Goal: Information Seeking & Learning: Learn about a topic

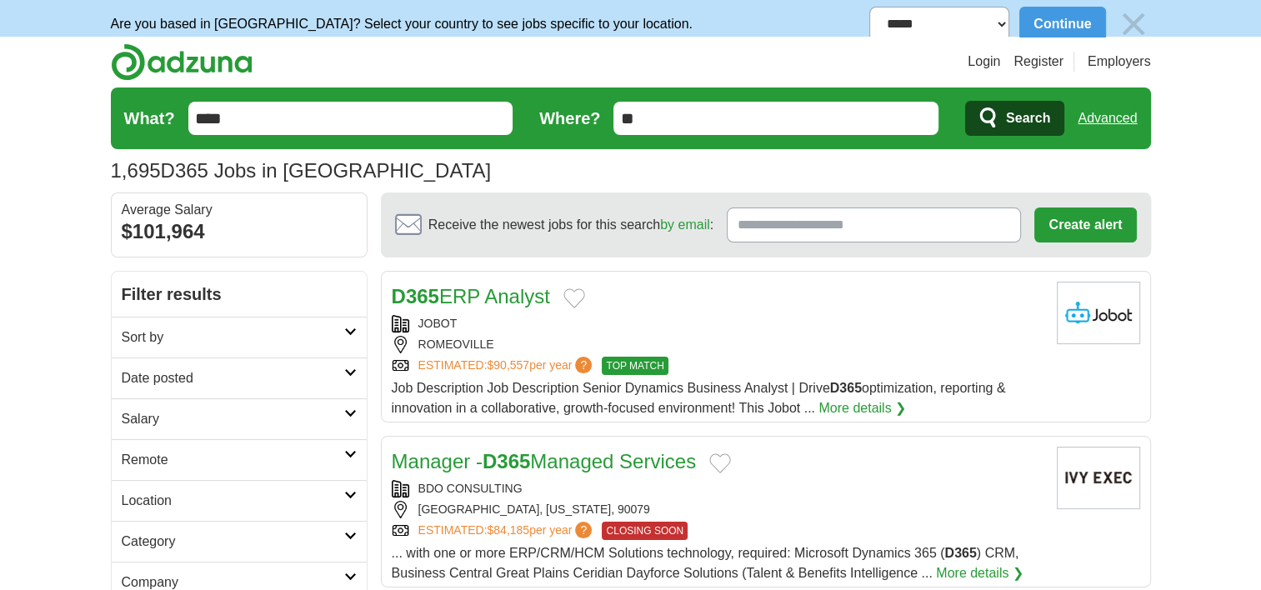
click at [318, 376] on link "Date posted" at bounding box center [239, 378] width 255 height 41
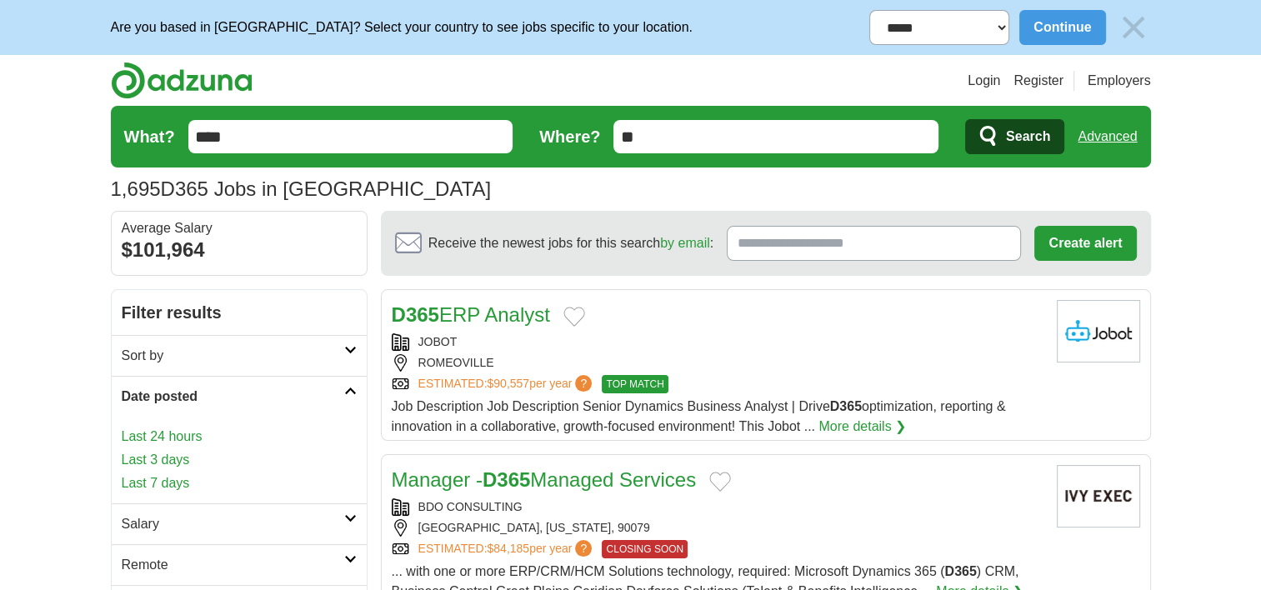
click at [187, 429] on link "Last 24 hours" at bounding box center [239, 437] width 235 height 20
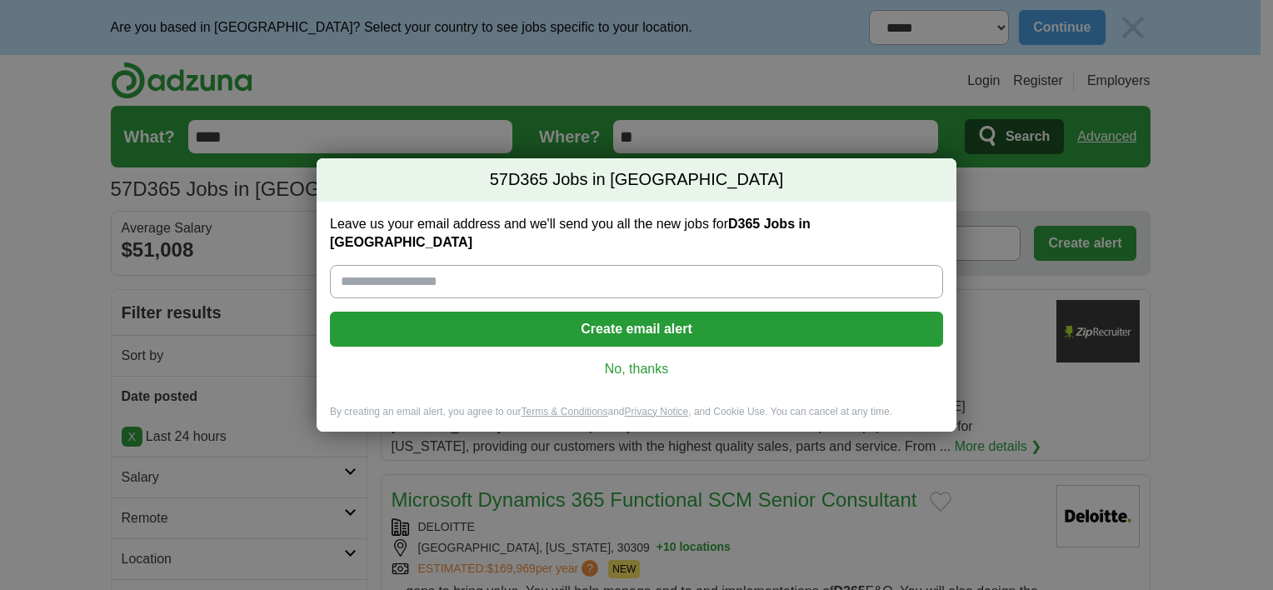
click at [603, 360] on link "No, thanks" at bounding box center [636, 369] width 587 height 18
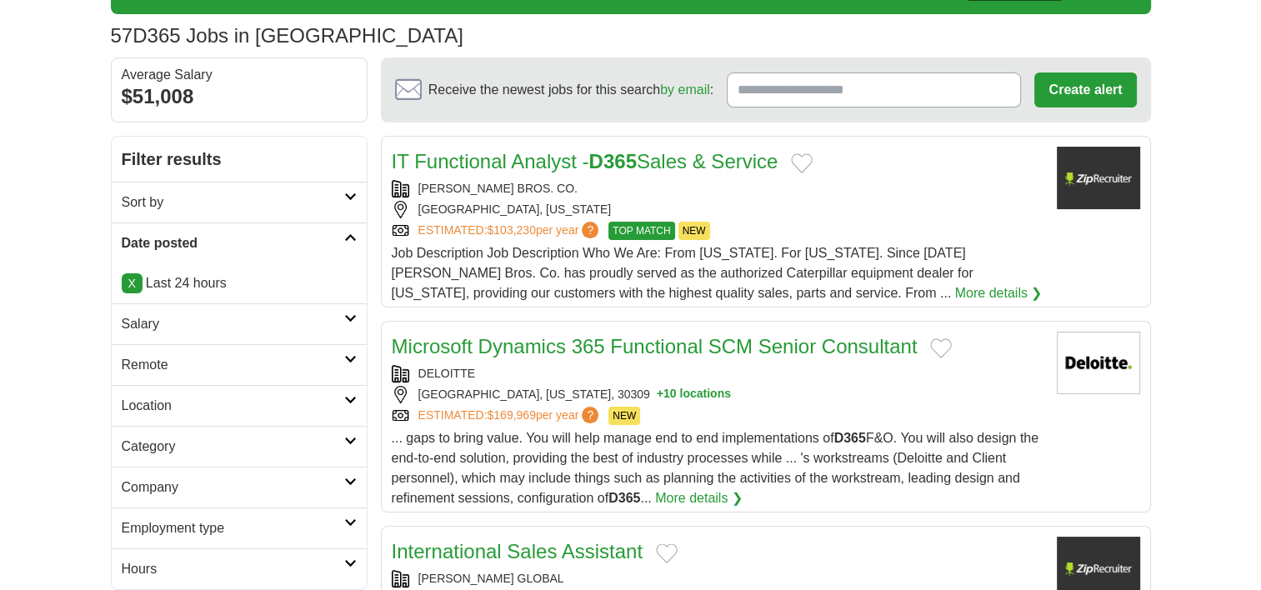
scroll to position [167, 0]
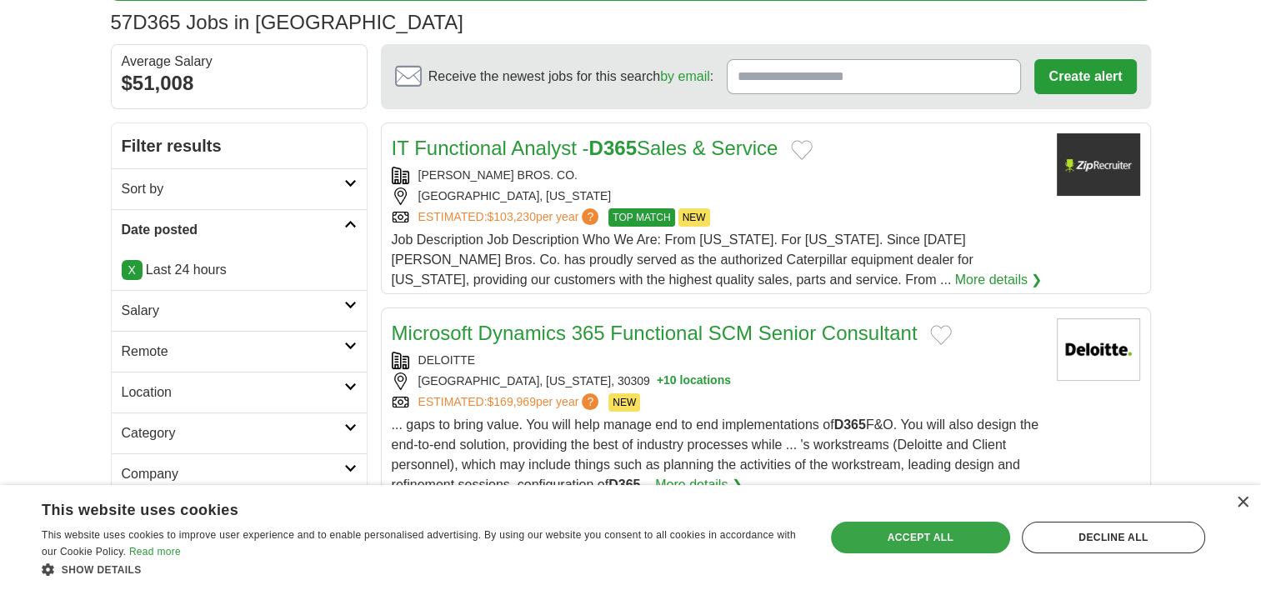
click at [944, 534] on div "Accept all" at bounding box center [920, 538] width 179 height 32
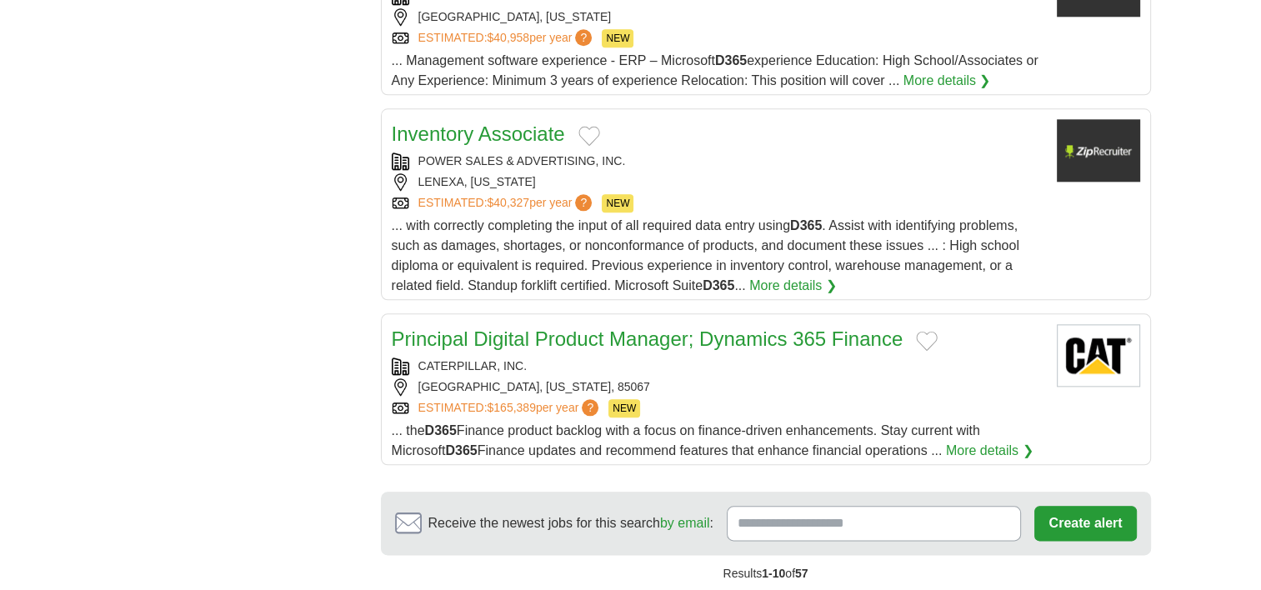
scroll to position [2167, 0]
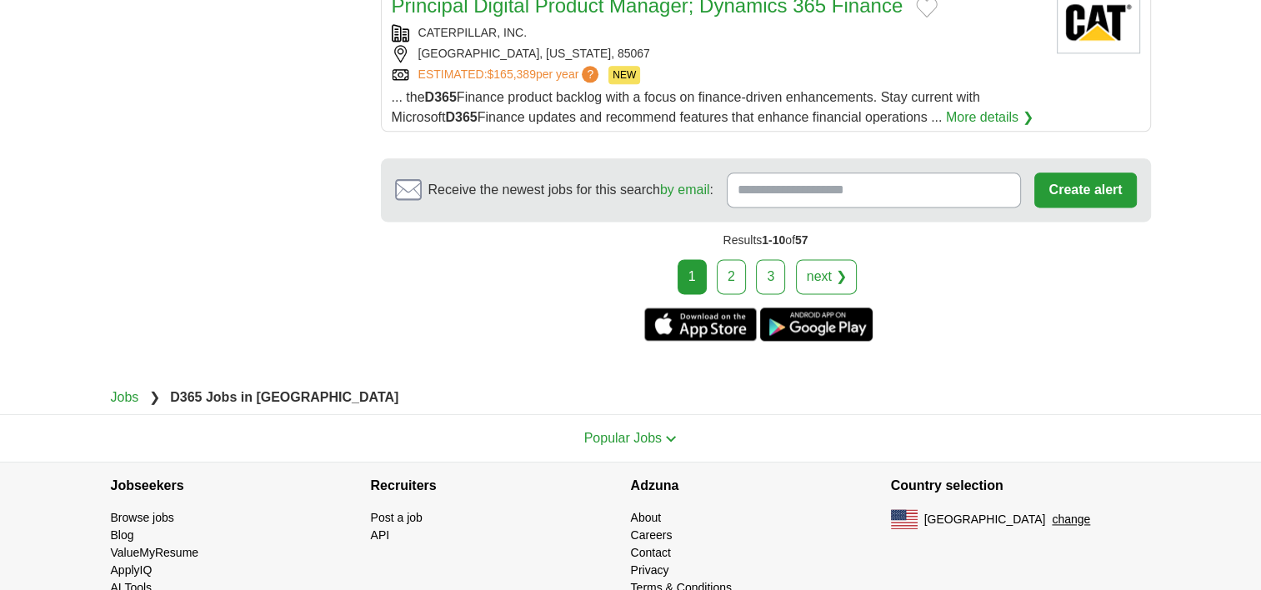
click at [727, 276] on link "2" at bounding box center [731, 276] width 29 height 35
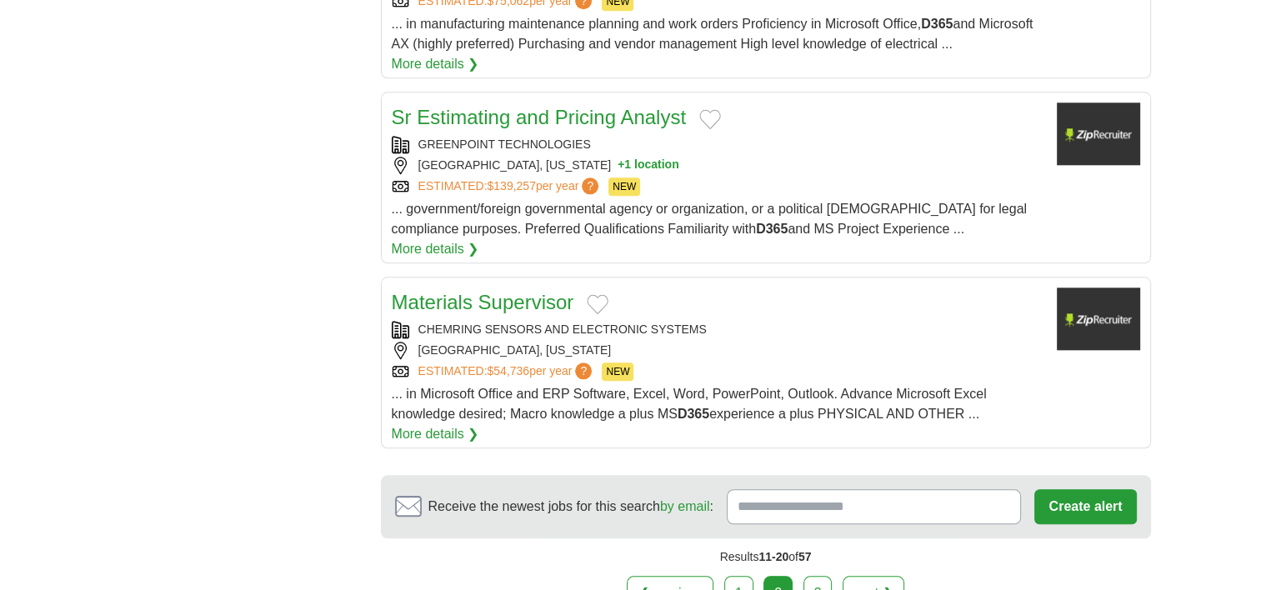
scroll to position [1750, 0]
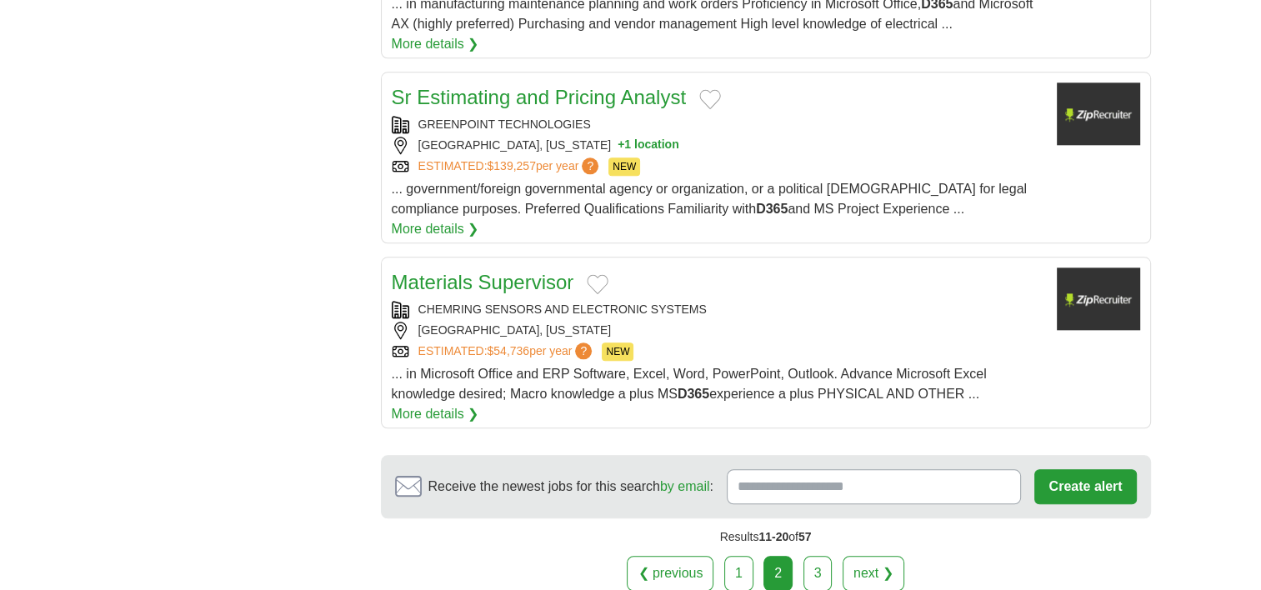
click at [819, 556] on link "3" at bounding box center [817, 573] width 29 height 35
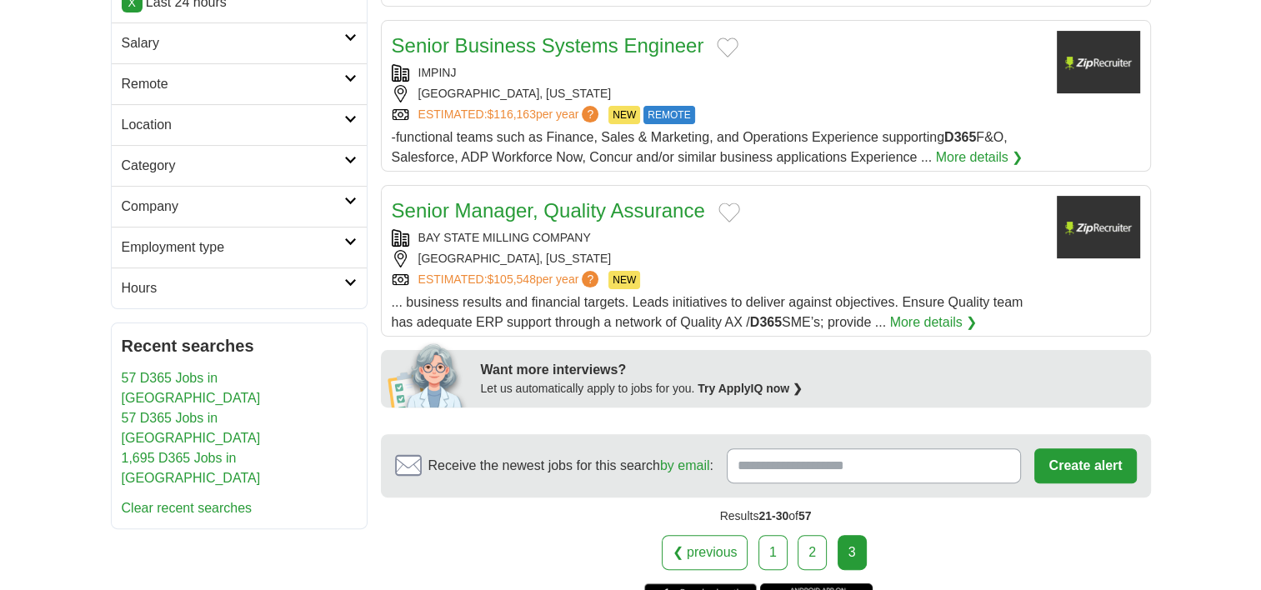
scroll to position [500, 0]
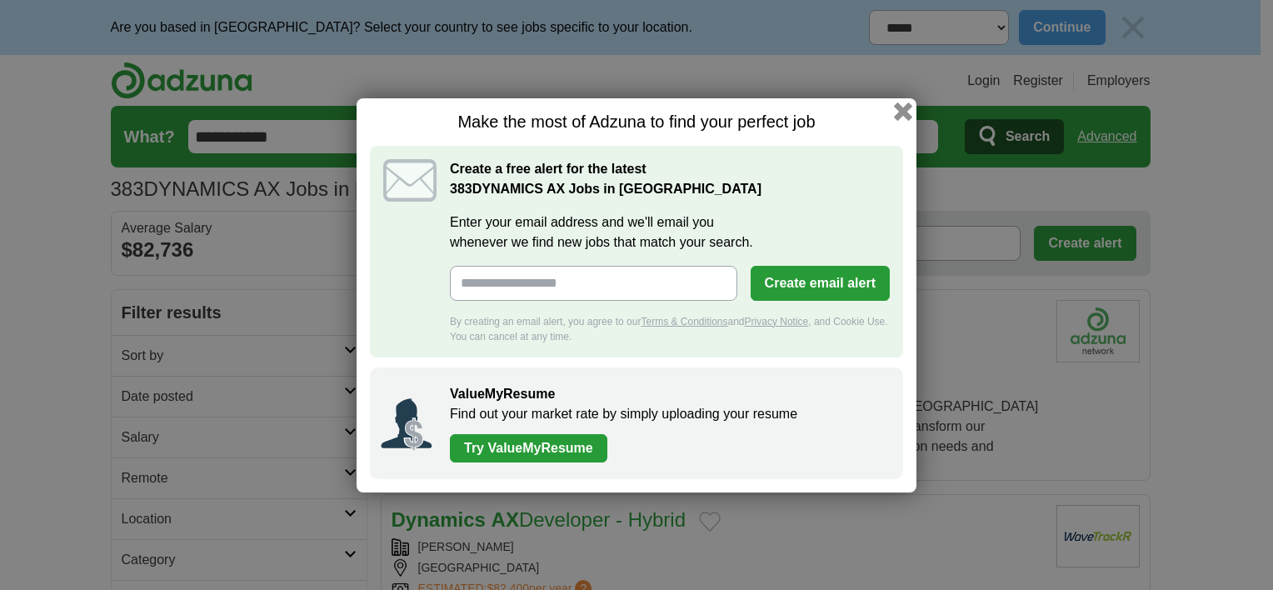
click at [903, 107] on button "button" at bounding box center [903, 111] width 18 height 18
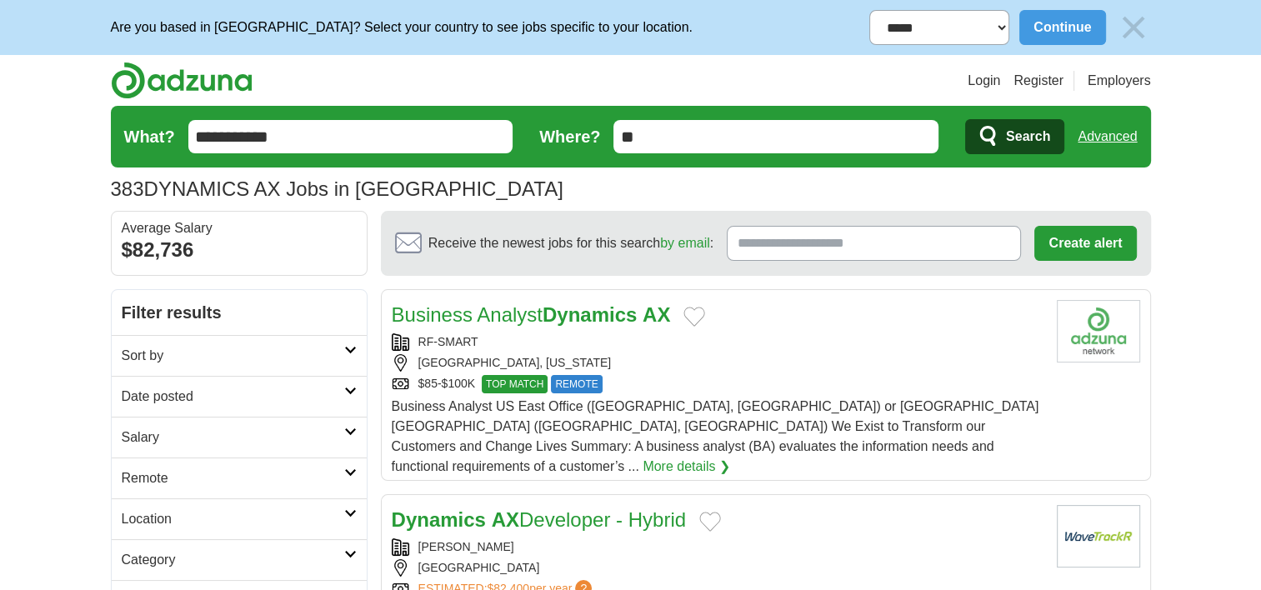
click at [300, 410] on link "Date posted" at bounding box center [239, 396] width 255 height 41
click at [191, 428] on link "Last 24 hours" at bounding box center [239, 437] width 235 height 20
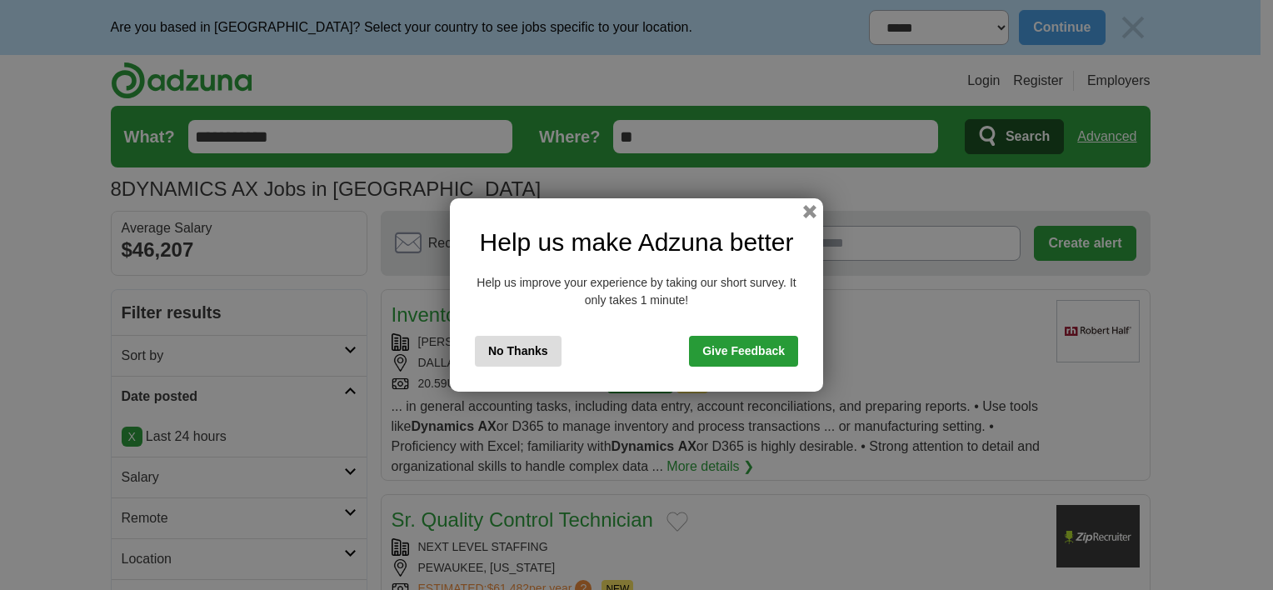
click at [540, 357] on button "No Thanks" at bounding box center [518, 351] width 87 height 31
